Goal: Connect with others: Connect with other users

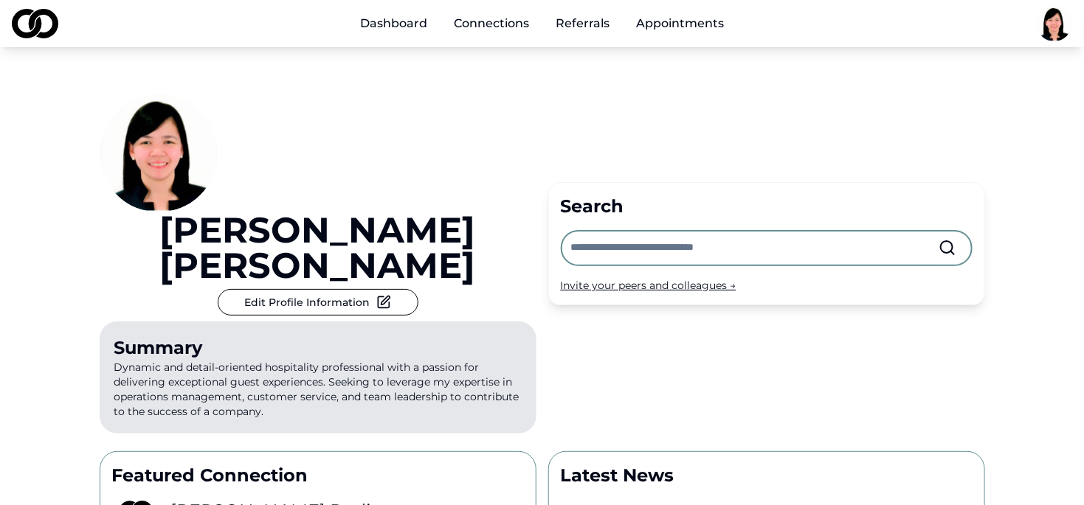
click at [469, 28] on link "Connections" at bounding box center [491, 24] width 99 height 30
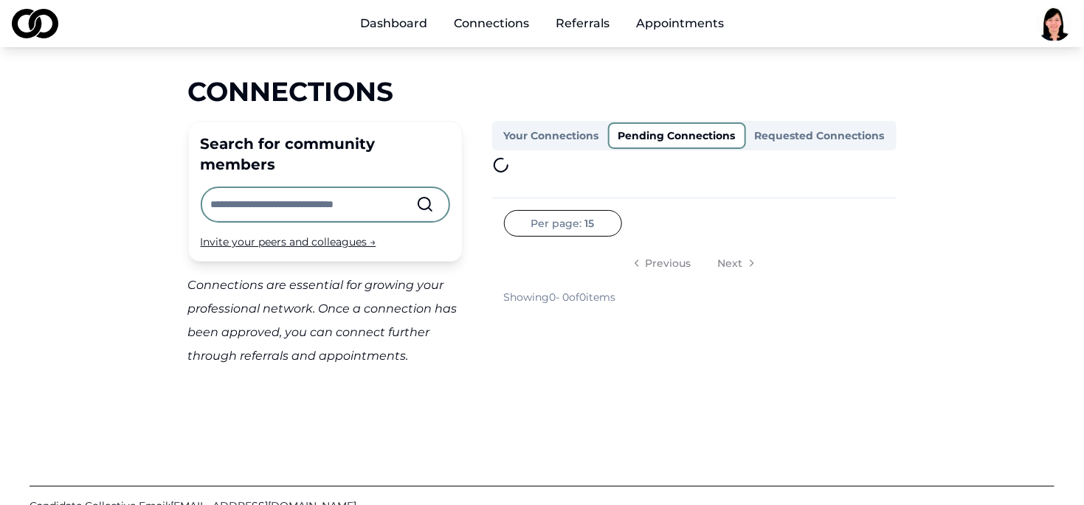
click at [685, 130] on button "Pending Connections" at bounding box center [677, 135] width 138 height 27
click at [775, 134] on button "Requested Connections" at bounding box center [820, 136] width 148 height 24
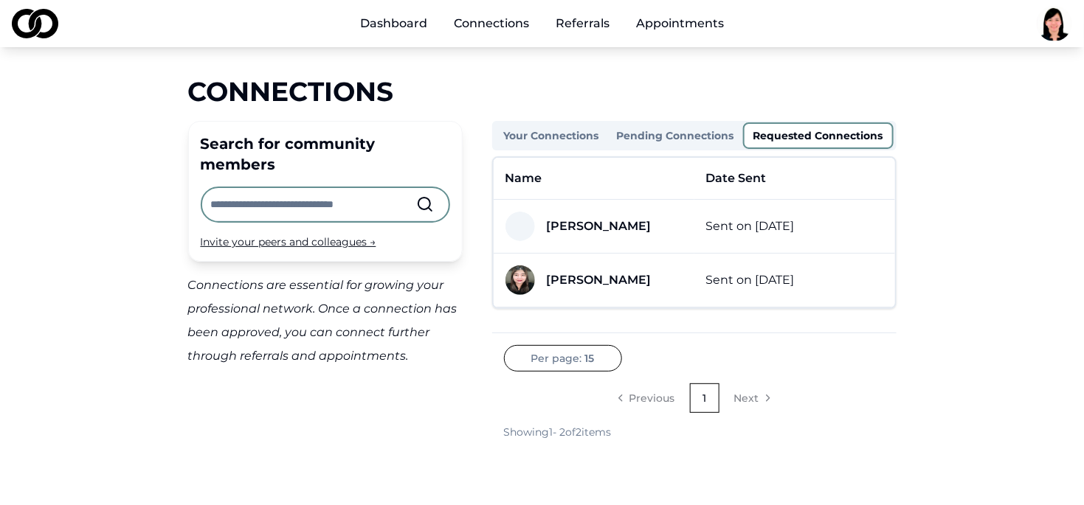
click at [1047, 25] on html "Dashboard Connections Referrals Appointments Connections Search for community m…" at bounding box center [542, 252] width 1084 height 505
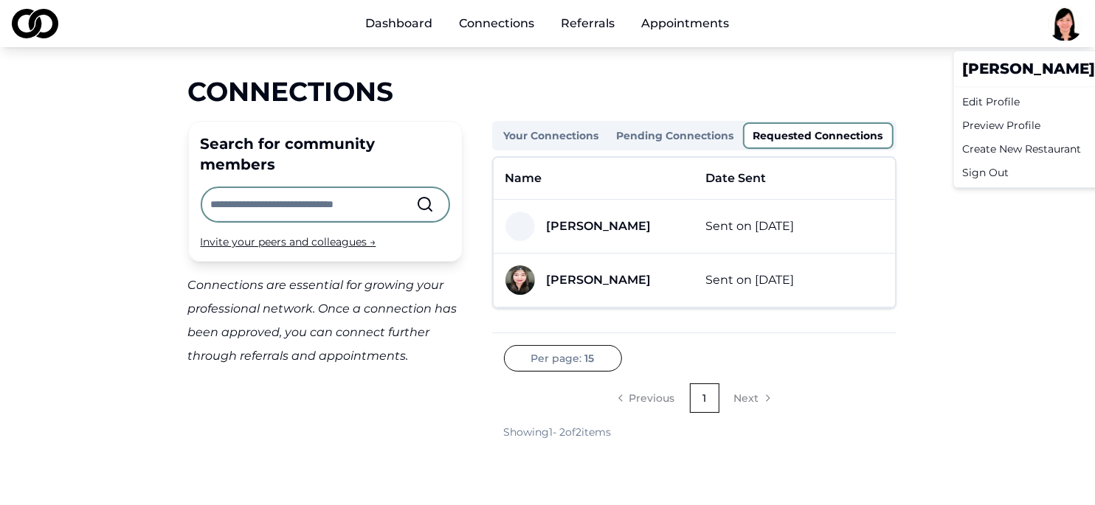
click at [996, 125] on div "Preview Profile" at bounding box center [1098, 126] width 282 height 24
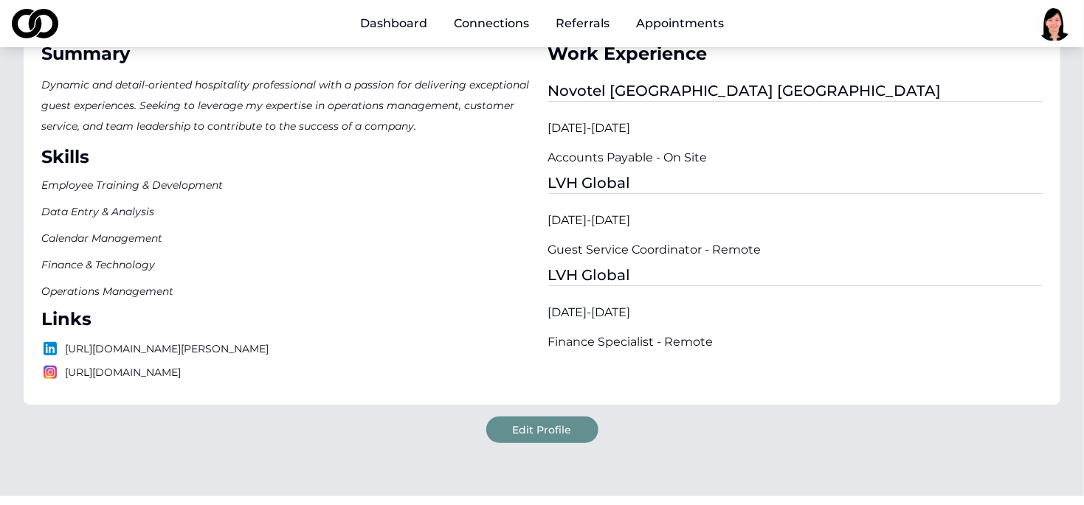
scroll to position [295, 0]
